Goal: Information Seeking & Learning: Learn about a topic

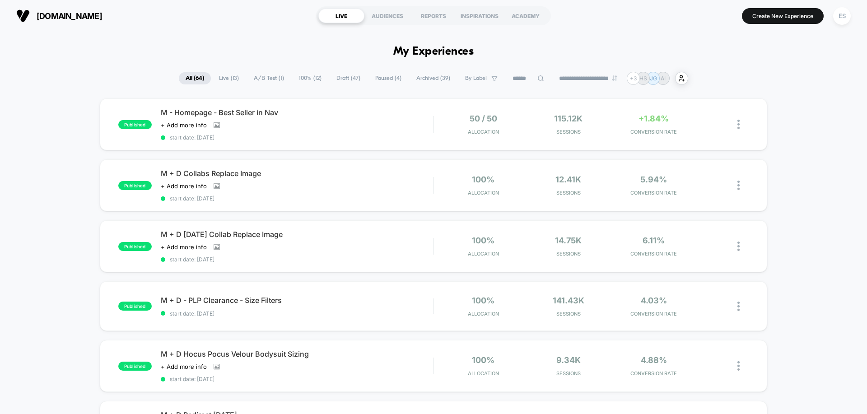
click at [301, 81] on span "100% ( 12 )" at bounding box center [310, 78] width 36 height 12
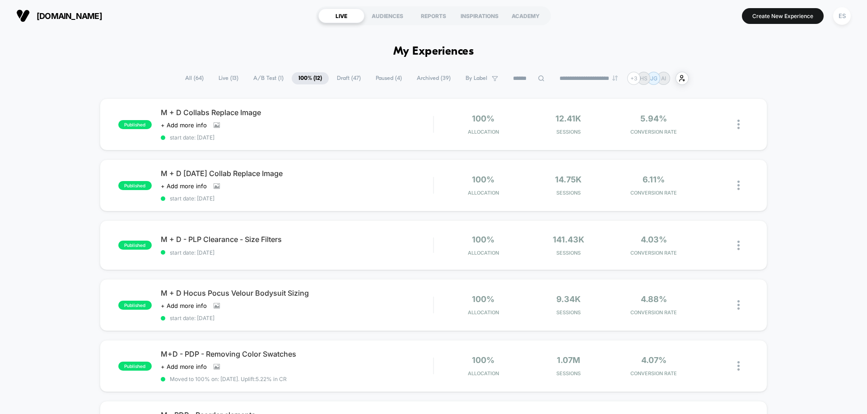
click at [184, 79] on span "All ( 64 )" at bounding box center [194, 78] width 32 height 12
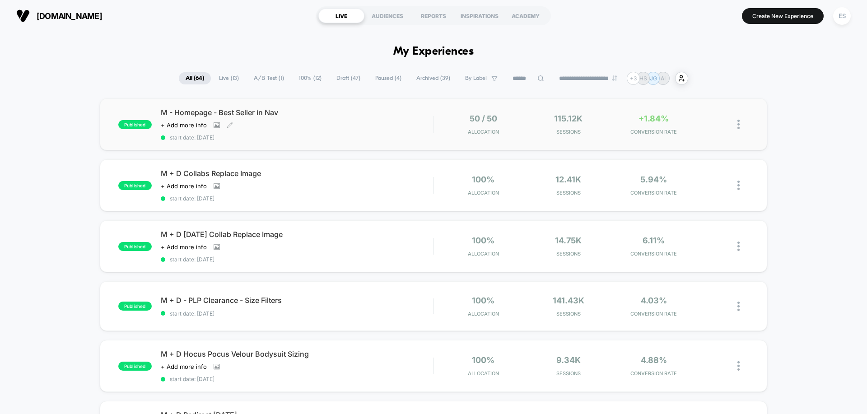
click at [291, 119] on div "M - Homepage - Best Seller in Nav Click to view images Click to edit experience…" at bounding box center [297, 124] width 272 height 33
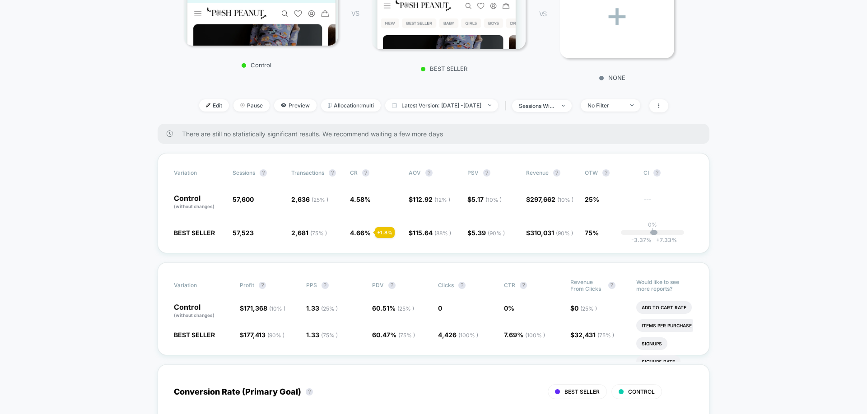
scroll to position [318, 0]
